Goal: Task Accomplishment & Management: Manage account settings

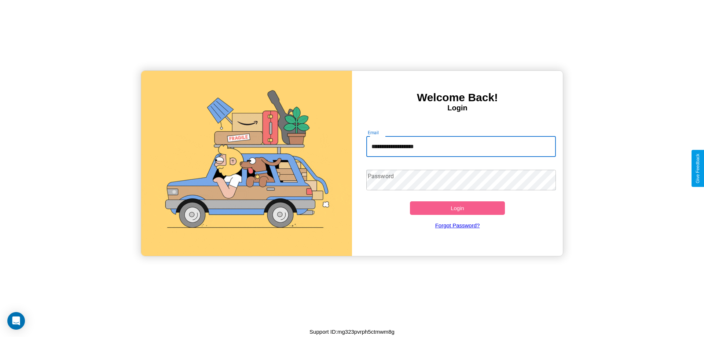
type input "**********"
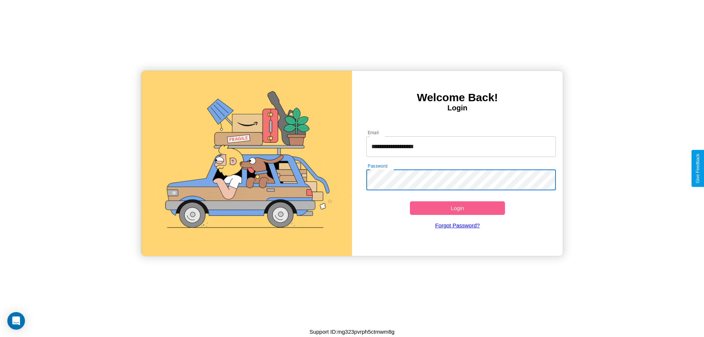
click at [457, 208] on button "Login" at bounding box center [457, 208] width 95 height 14
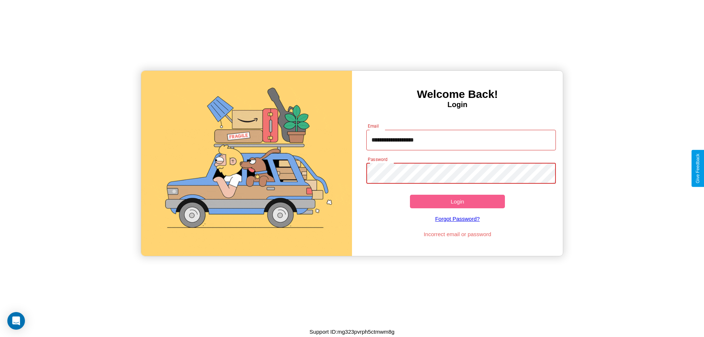
click at [457, 201] on button "Login" at bounding box center [457, 202] width 95 height 14
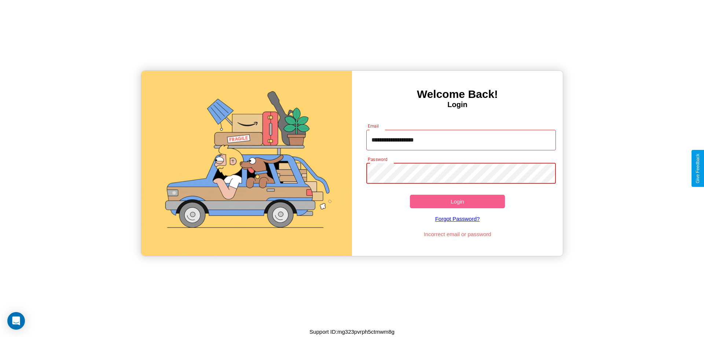
click at [457, 201] on button "Login" at bounding box center [457, 202] width 95 height 14
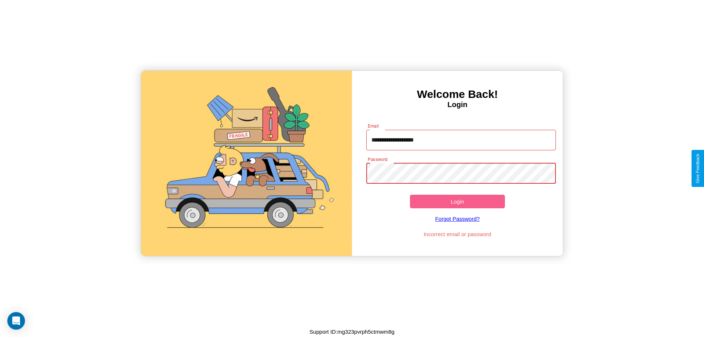
click at [457, 201] on button "Login" at bounding box center [457, 202] width 95 height 14
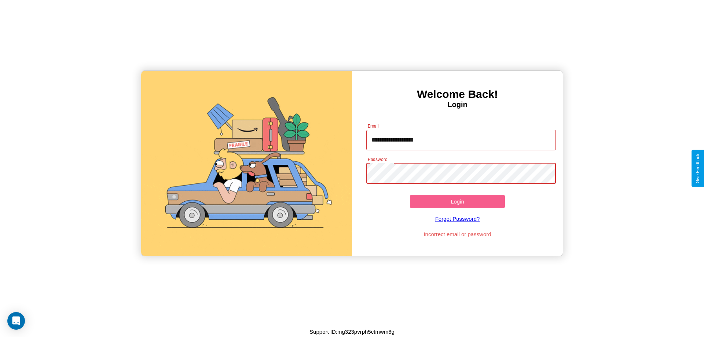
click at [457, 201] on button "Login" at bounding box center [457, 202] width 95 height 14
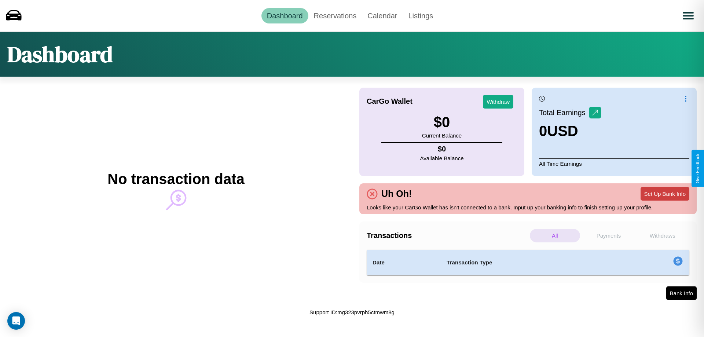
click at [665, 194] on button "Set Up Bank Info" at bounding box center [665, 194] width 49 height 14
